Goal: Transaction & Acquisition: Purchase product/service

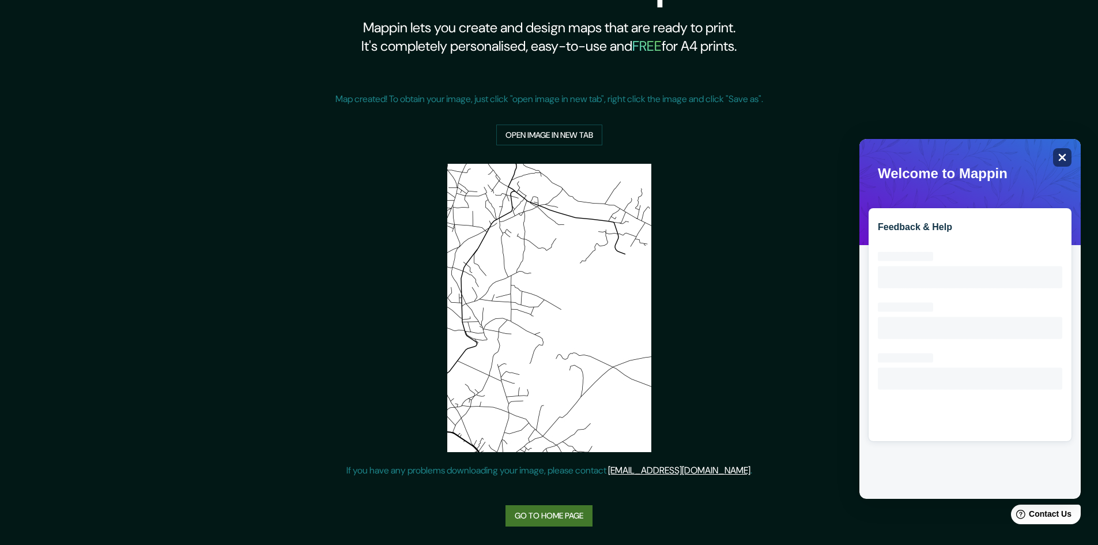
click at [1065, 157] on icon "Close" at bounding box center [1062, 157] width 9 height 9
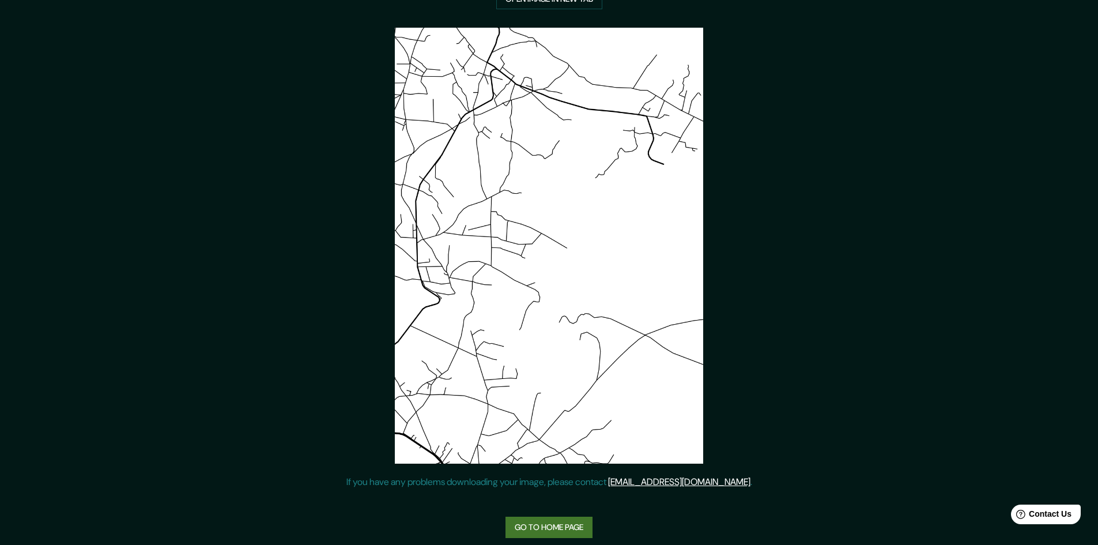
scroll to position [187, 0]
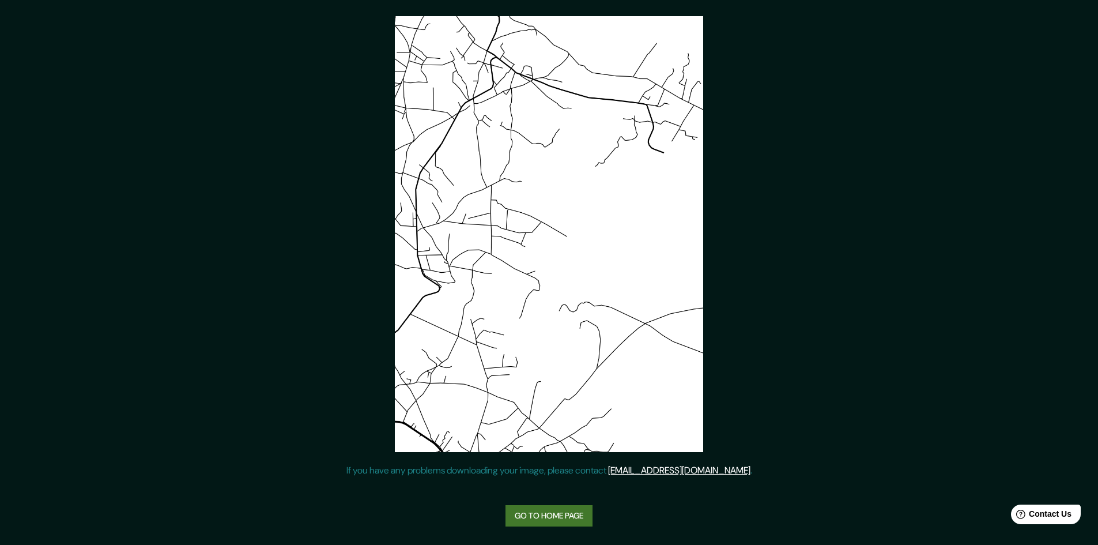
click at [550, 515] on link "Go to home page" at bounding box center [549, 515] width 87 height 21
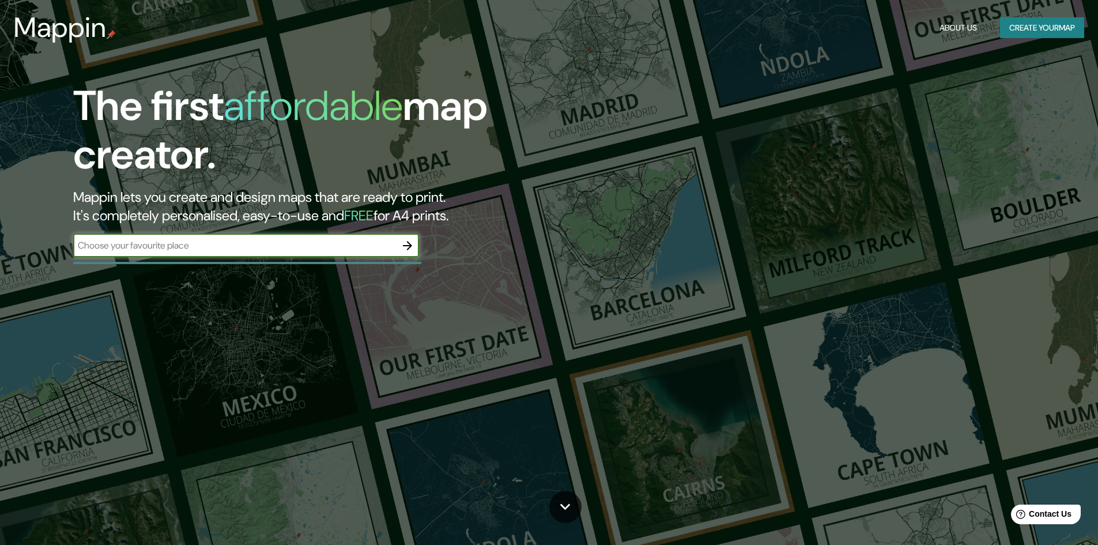
click at [346, 248] on input "text" at bounding box center [234, 245] width 323 height 13
type input "zacatlan puebla"
click at [405, 244] on icon "button" at bounding box center [408, 246] width 14 height 14
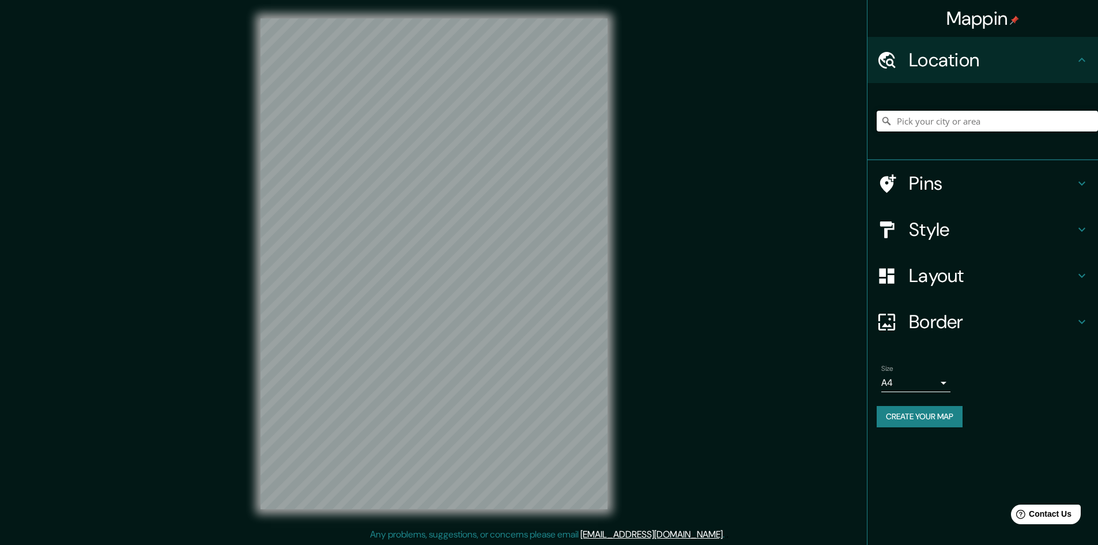
click at [909, 127] on input "Pick your city or area" at bounding box center [987, 121] width 221 height 21
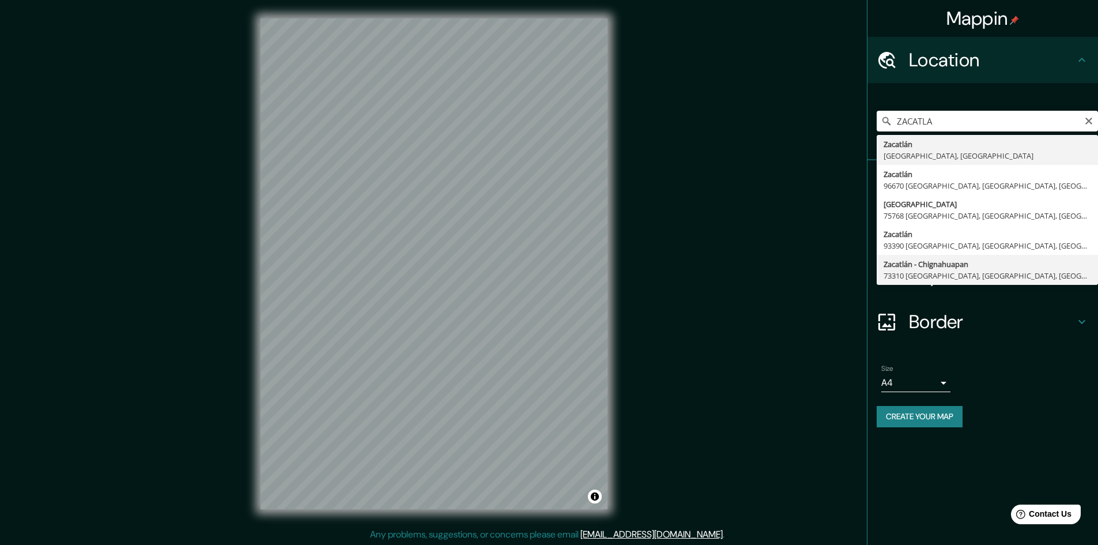
type input "Zacatlán - Chignahuapan, 73310 [GEOGRAPHIC_DATA], [GEOGRAPHIC_DATA], [GEOGRAPHI…"
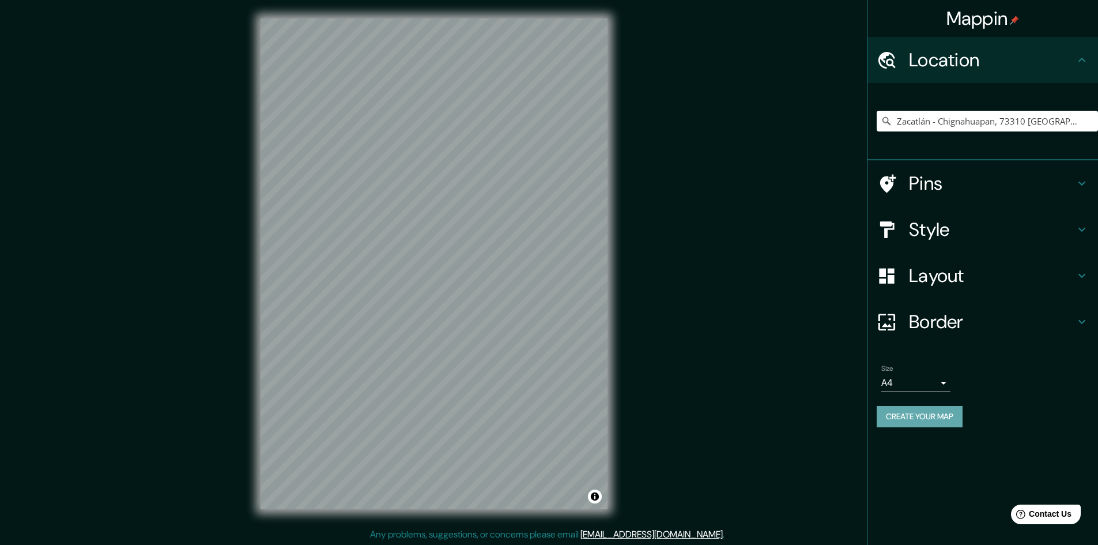
click at [916, 410] on button "Create your map" at bounding box center [920, 416] width 86 height 21
